Goal: Information Seeking & Learning: Learn about a topic

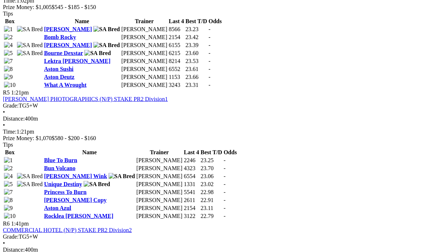
scroll to position [820, 0]
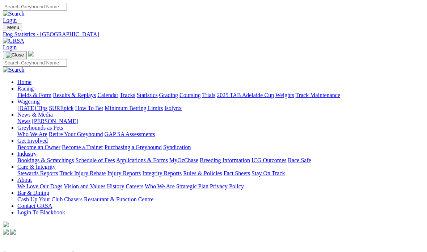
click at [37, 92] on link "Fields & Form" at bounding box center [34, 95] width 34 height 6
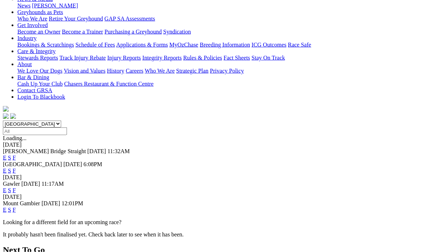
scroll to position [116, 0]
click at [16, 206] on link "F" at bounding box center [14, 209] width 3 height 6
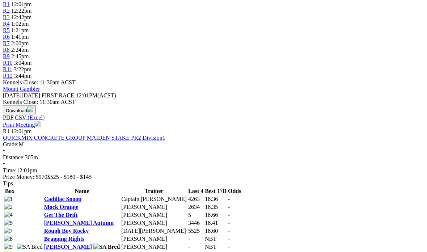
scroll to position [257, 0]
